Goal: Navigation & Orientation: Find specific page/section

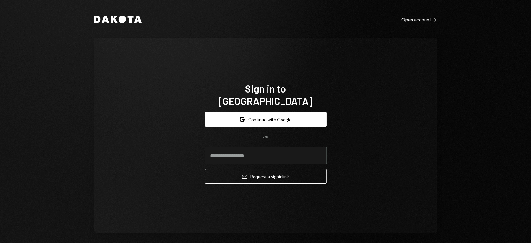
type input "**********"
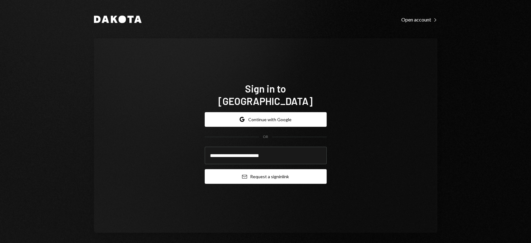
click at [261, 169] on button "Email Request a sign in link" at bounding box center [266, 176] width 122 height 15
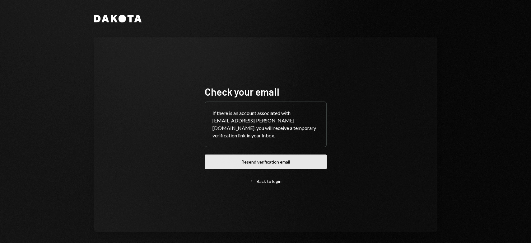
click at [270, 158] on button "Resend verification email" at bounding box center [266, 161] width 122 height 15
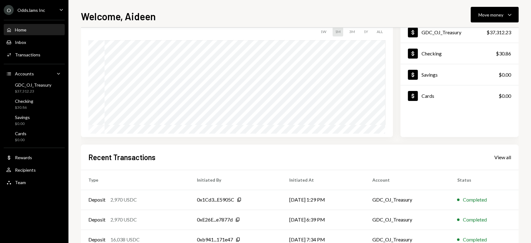
scroll to position [83, 0]
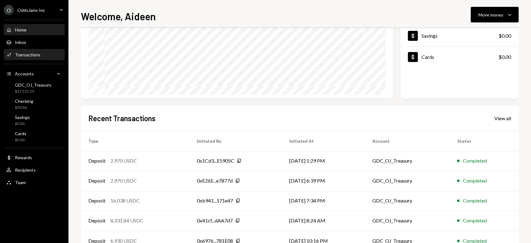
click at [39, 53] on div "Activities Transactions" at bounding box center [34, 55] width 56 height 6
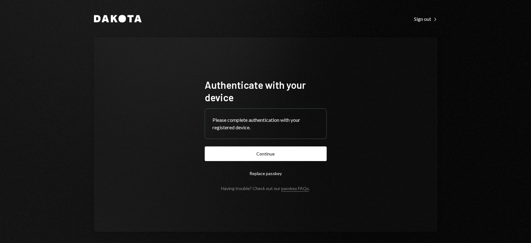
click at [264, 156] on button "Continue" at bounding box center [266, 153] width 122 height 15
